Goal: Use online tool/utility: Utilize a website feature to perform a specific function

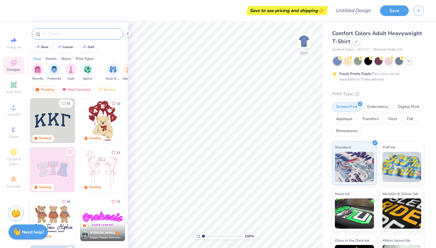
click at [84, 30] on div at bounding box center [77, 34] width 91 height 12
click at [68, 36] on input "text" at bounding box center [81, 34] width 78 height 6
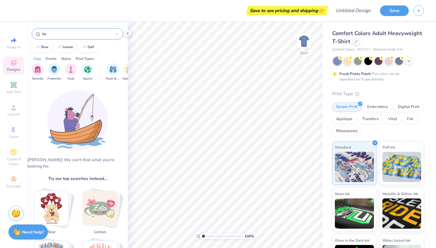
type input "b"
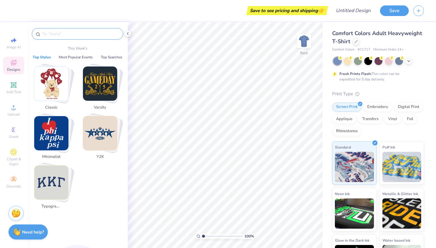
type input "6"
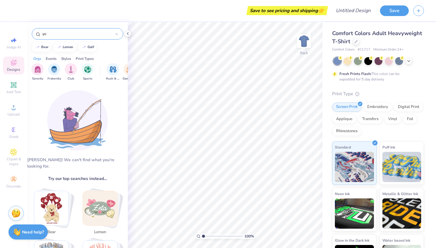
type input "y"
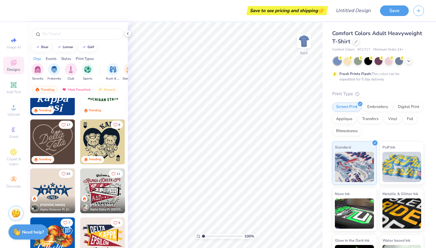
scroll to position [285, 0]
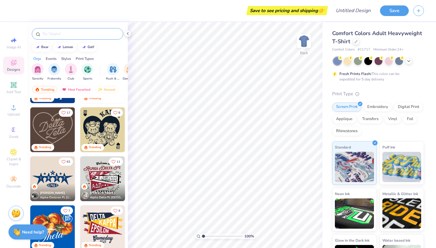
click at [74, 30] on div at bounding box center [77, 34] width 91 height 12
click at [65, 35] on input "text" at bounding box center [81, 34] width 78 height 6
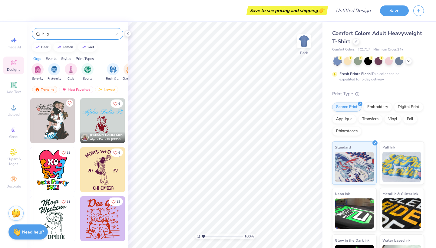
click at [70, 33] on input "hug" at bounding box center [79, 34] width 74 height 6
type input "\"
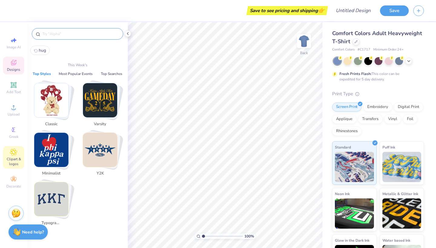
click at [13, 147] on div "Clipart & logos" at bounding box center [13, 157] width 21 height 23
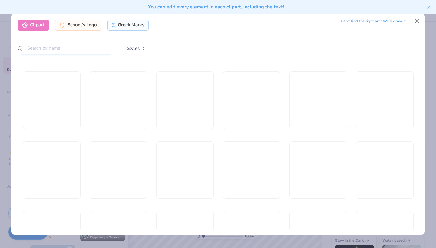
click at [73, 52] on input "text" at bounding box center [66, 48] width 97 height 11
click at [45, 47] on input "belong" at bounding box center [66, 48] width 97 height 11
click at [40, 48] on input "belong" at bounding box center [66, 48] width 97 height 11
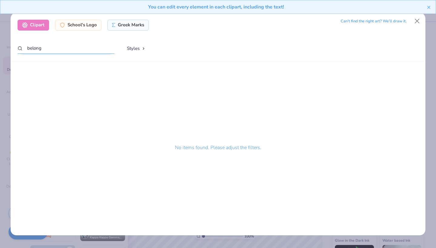
click at [40, 48] on input "belong" at bounding box center [66, 48] width 97 height 11
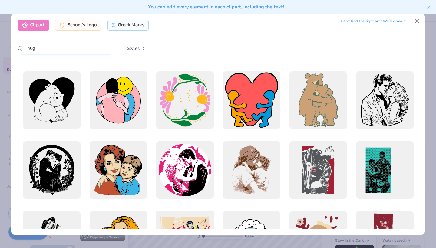
scroll to position [0, 0]
click at [79, 51] on input "hug" at bounding box center [66, 48] width 97 height 11
type input "hugs"
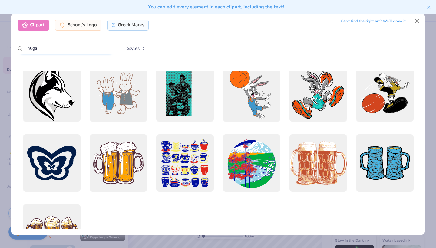
scroll to position [542, 0]
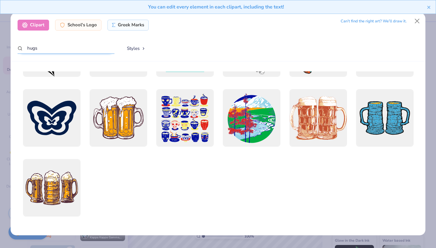
click at [84, 49] on input "hugs" at bounding box center [66, 48] width 97 height 11
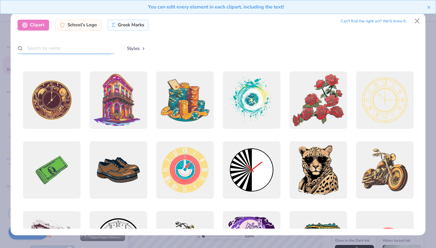
scroll to position [110, 0]
